Goal: Information Seeking & Learning: Understand process/instructions

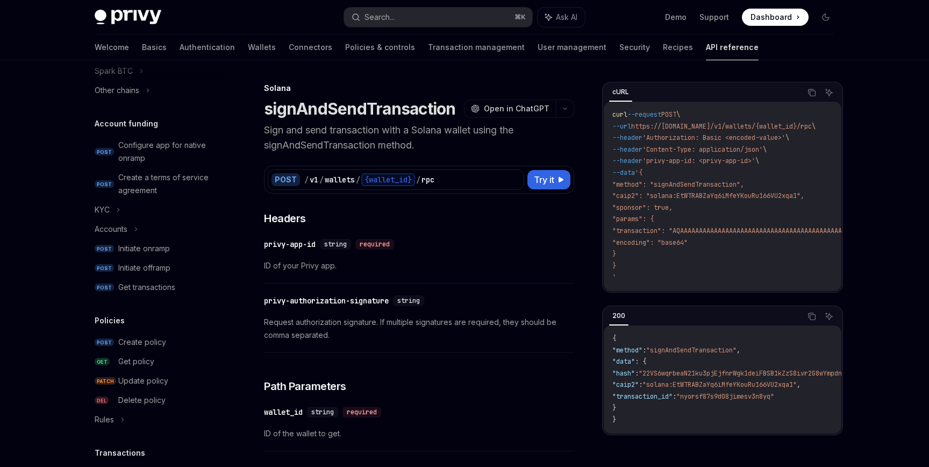
scroll to position [525, 0]
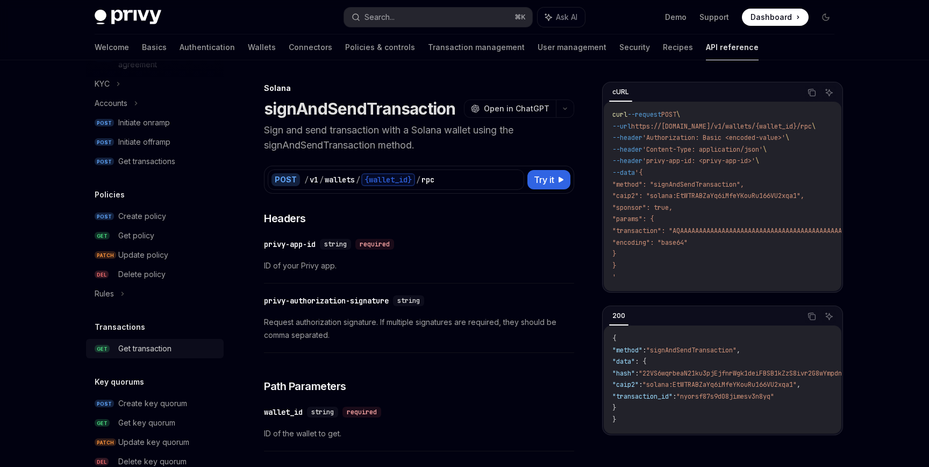
click at [141, 347] on div "Get transaction" at bounding box center [144, 348] width 53 height 13
type textarea "*"
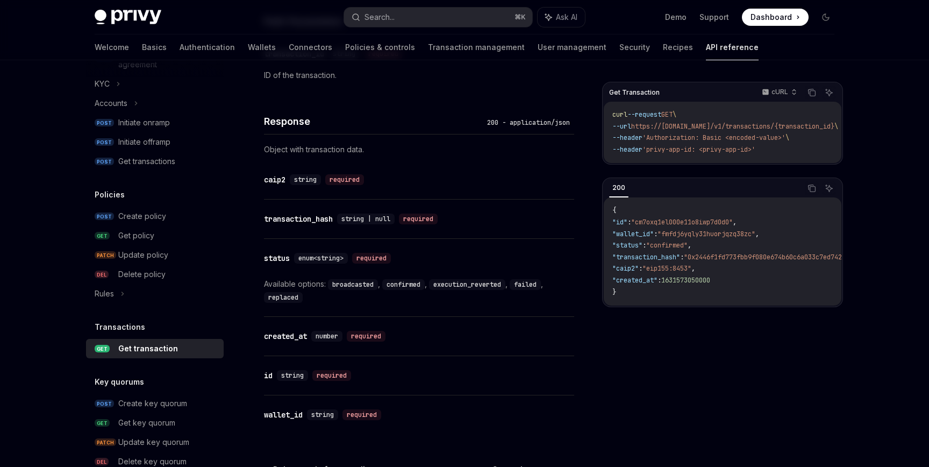
scroll to position [507, 0]
drag, startPoint x: 356, startPoint y: 295, endPoint x: 333, endPoint y: 282, distance: 25.8
click at [333, 282] on div "Available options: broadcasted , confirmed , execution_reverted , failed , repl…" at bounding box center [419, 289] width 310 height 26
copy div "broadcasted , confirmed , execution_reverted , failed , replaced"
click at [337, 295] on div "Available options: broadcasted , confirmed , execution_reverted , failed , repl…" at bounding box center [419, 289] width 310 height 26
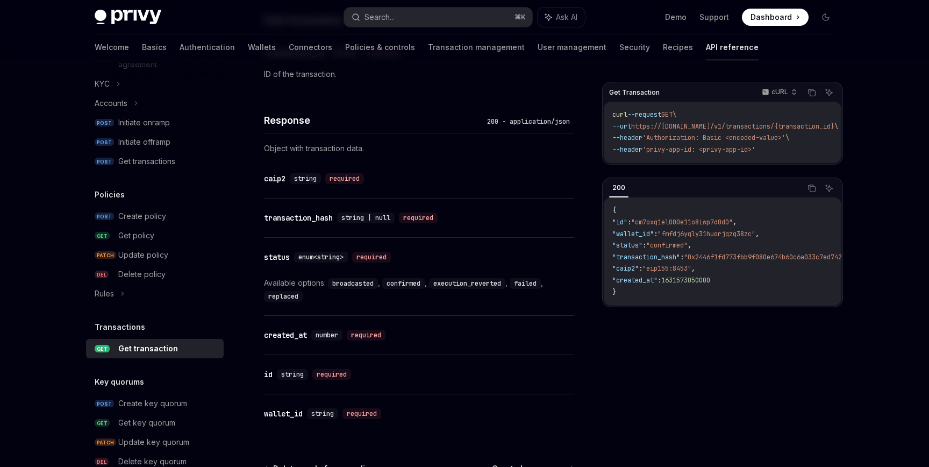
drag, startPoint x: 315, startPoint y: 291, endPoint x: 330, endPoint y: 289, distance: 15.1
click at [327, 289] on div "Available options: broadcasted , confirmed , execution_reverted , failed , repl…" at bounding box center [419, 289] width 310 height 26
click at [330, 289] on div "Available options: broadcasted , confirmed , execution_reverted , failed , repl…" at bounding box center [419, 289] width 310 height 26
drag, startPoint x: 333, startPoint y: 283, endPoint x: 333, endPoint y: 294, distance: 10.2
click at [333, 294] on div "Available options: broadcasted , confirmed , execution_reverted , failed , repl…" at bounding box center [419, 289] width 310 height 26
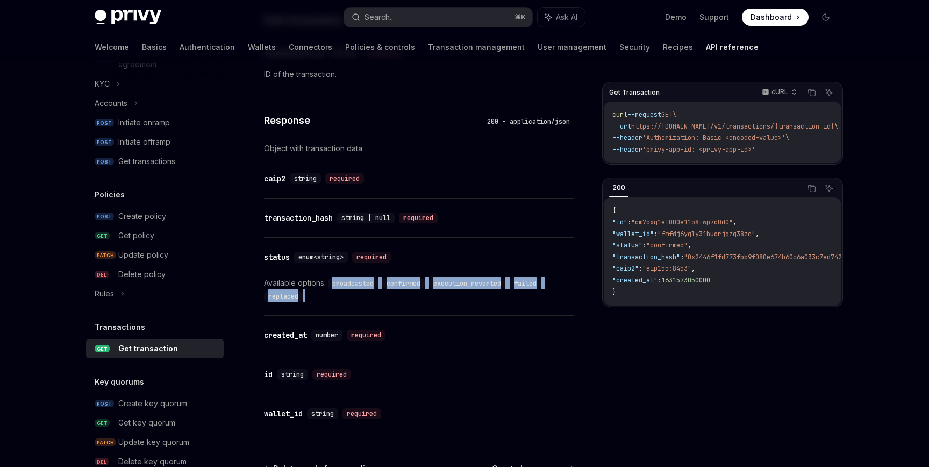
copy div "broadcasted , confirmed , execution_reverted , failed , replaced"
